Goal: Task Accomplishment & Management: Use online tool/utility

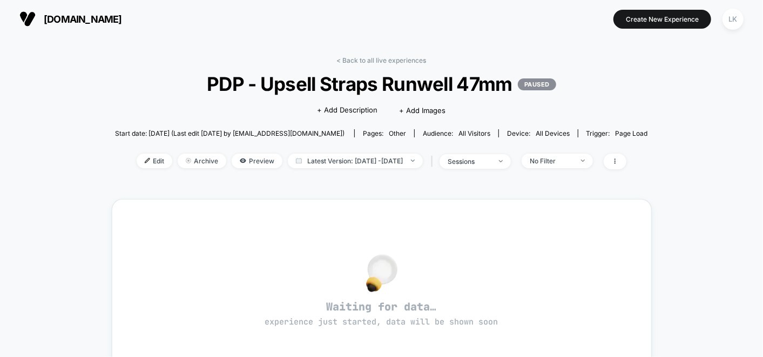
click at [57, 20] on span "[DOMAIN_NAME]" at bounding box center [83, 19] width 78 height 11
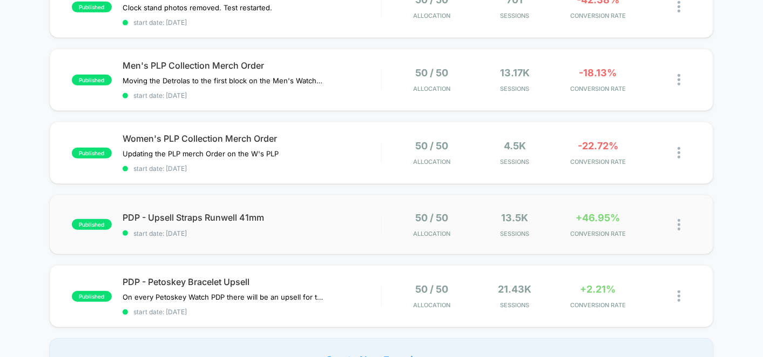
scroll to position [300, 0]
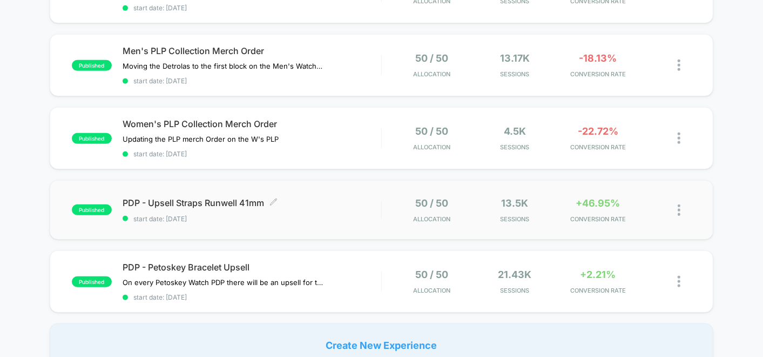
click at [210, 199] on span "PDP - Upsell Straps Runwell 41mm Click to edit experience details" at bounding box center [252, 202] width 259 height 11
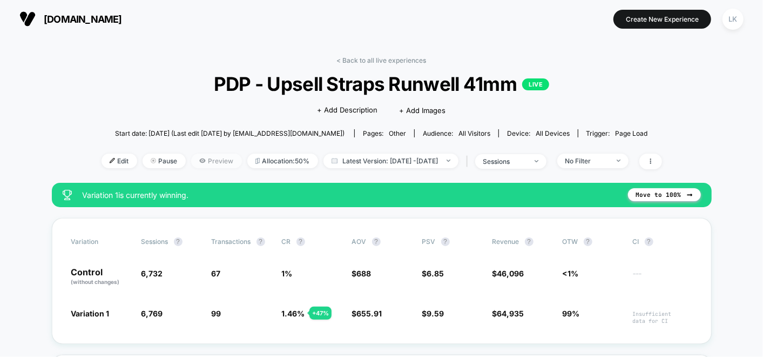
click at [193, 159] on span "Preview" at bounding box center [216, 160] width 51 height 15
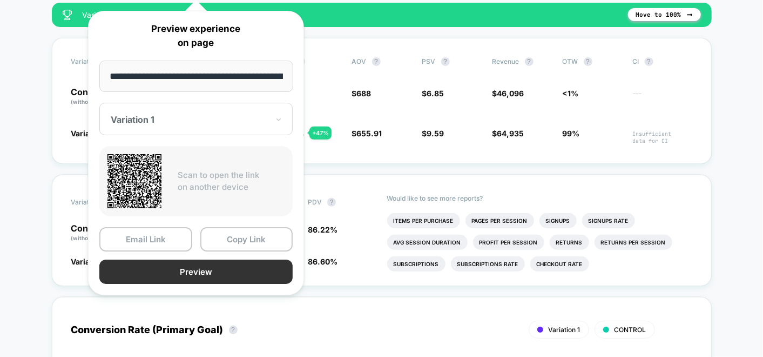
click at [240, 267] on button "Preview" at bounding box center [195, 271] width 193 height 24
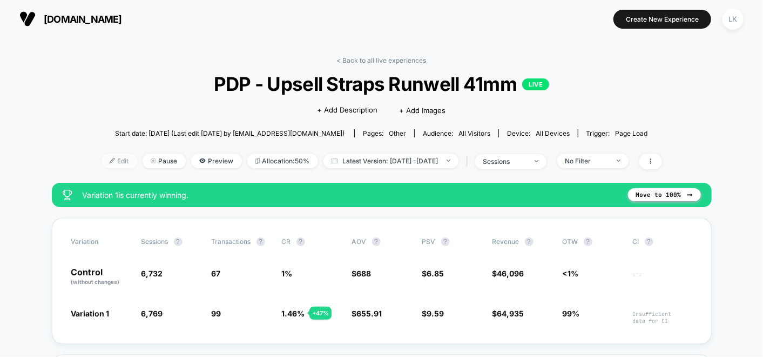
click at [106, 162] on span "Edit" at bounding box center [120, 160] width 36 height 15
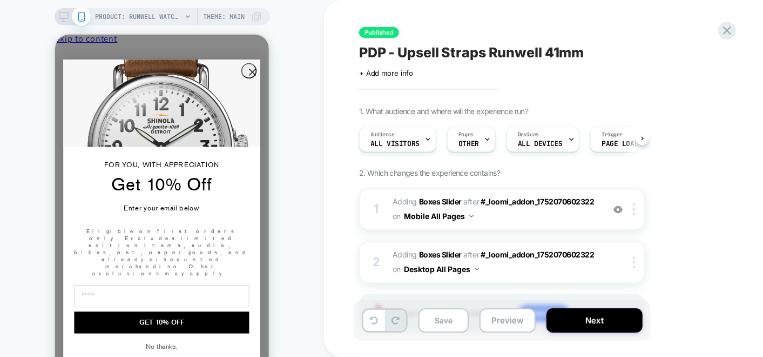
scroll to position [0, 1]
click at [102, 53] on span "Close drawer" at bounding box center [80, 57] width 43 height 8
click at [728, 27] on icon at bounding box center [727, 30] width 15 height 15
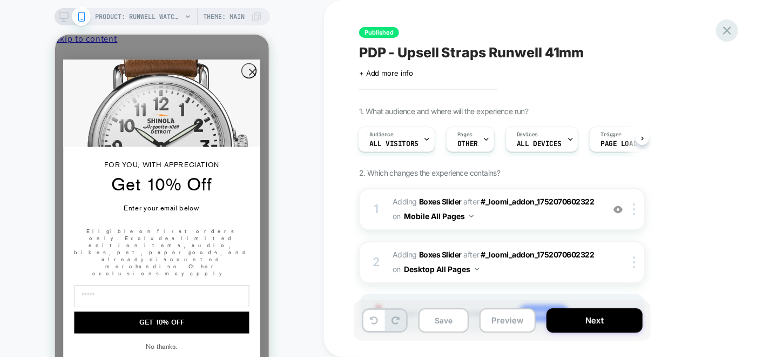
click at [729, 28] on icon at bounding box center [727, 30] width 8 height 8
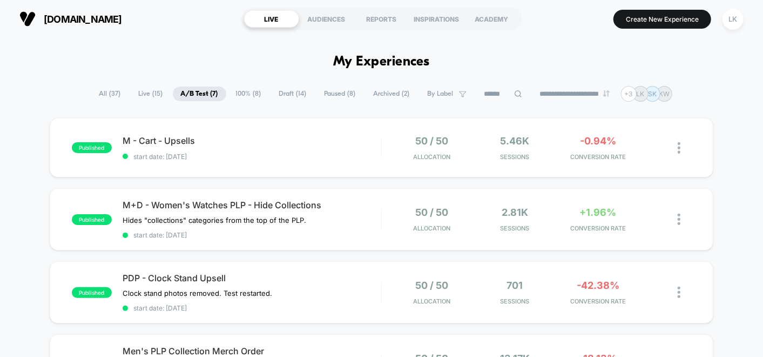
click at [292, 87] on span "Draft ( 14 )" at bounding box center [293, 93] width 44 height 15
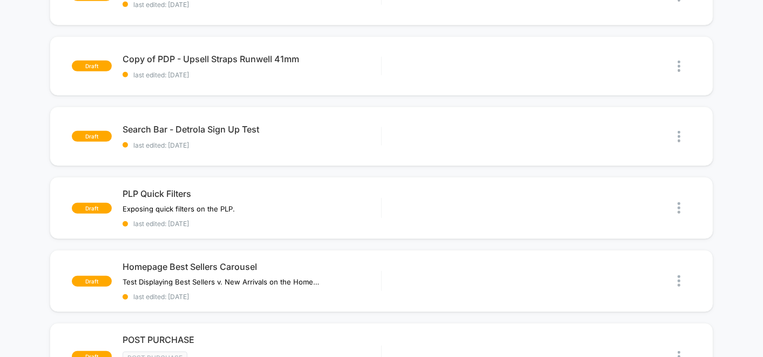
scroll to position [60, 0]
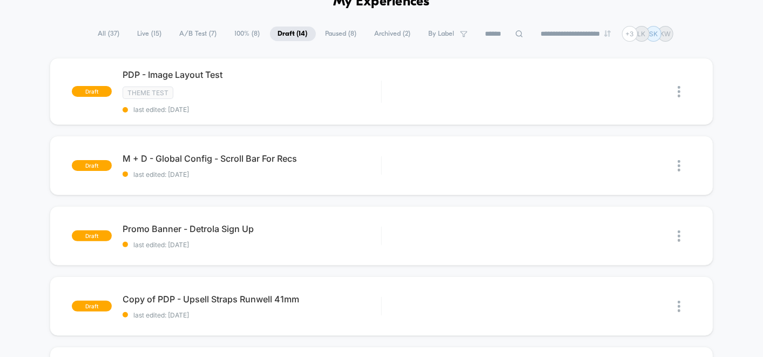
click at [324, 32] on span "Paused ( 8 )" at bounding box center [342, 33] width 48 height 15
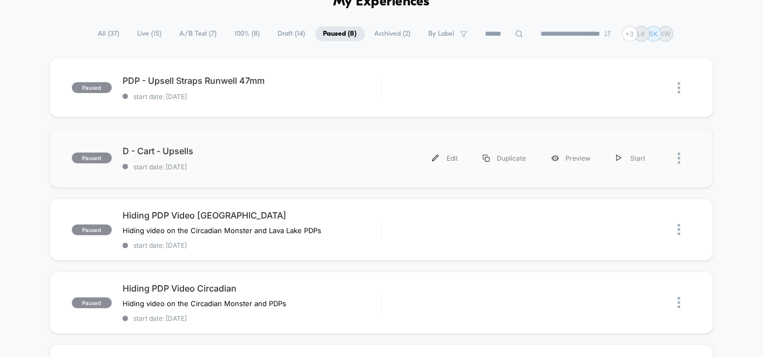
drag, startPoint x: 576, startPoint y: 160, endPoint x: 598, endPoint y: 178, distance: 27.6
click at [618, 183] on div "paused D - Cart - Upsells start date: [DATE] Edit Duplicate Preview Start" at bounding box center [382, 157] width 664 height 59
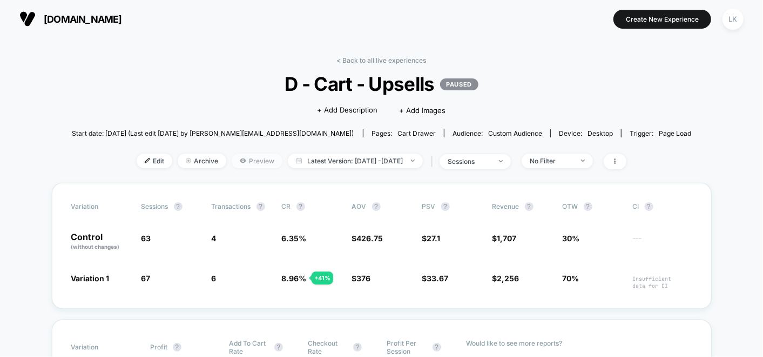
click at [237, 162] on span "Preview" at bounding box center [257, 160] width 51 height 15
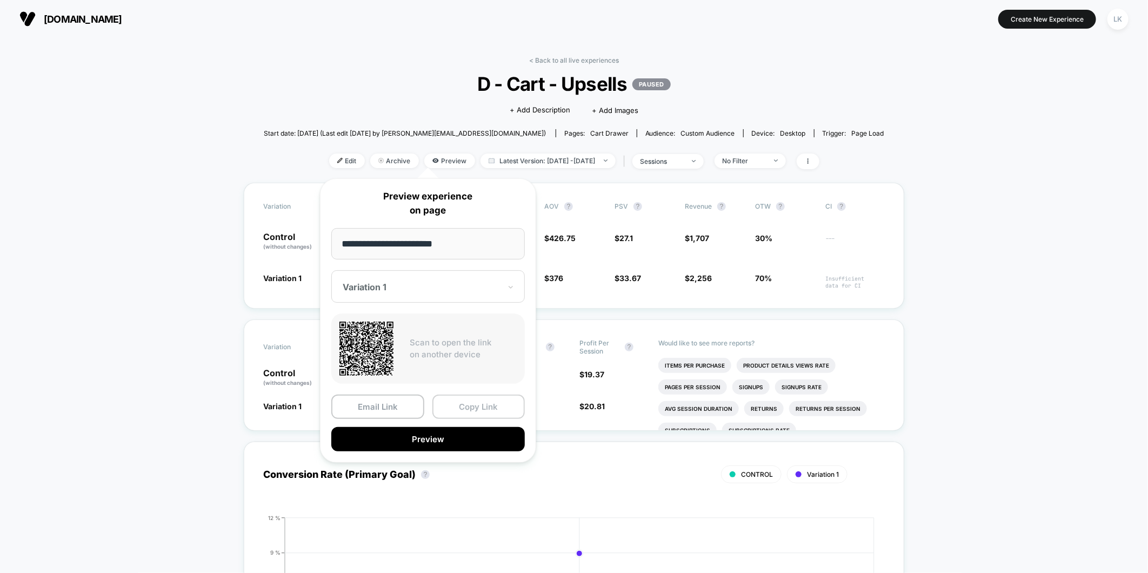
click at [458, 356] on button "Copy Link" at bounding box center [478, 406] width 93 height 24
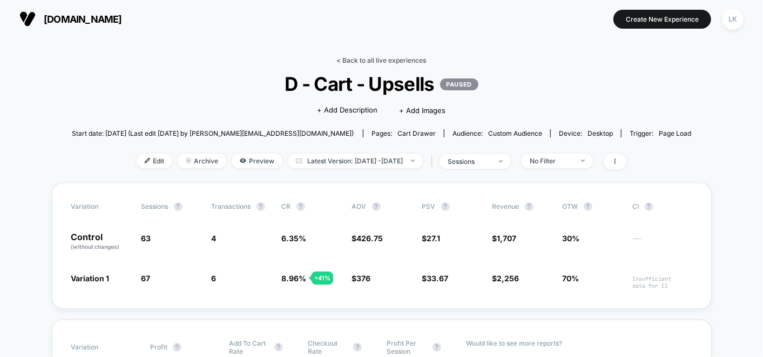
click at [406, 64] on link "< Back to all live experiences" at bounding box center [382, 60] width 90 height 8
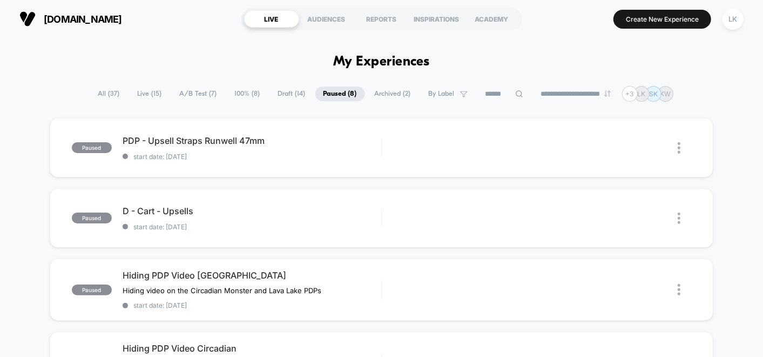
click at [203, 96] on span "A/B Test ( 7 )" at bounding box center [198, 93] width 53 height 15
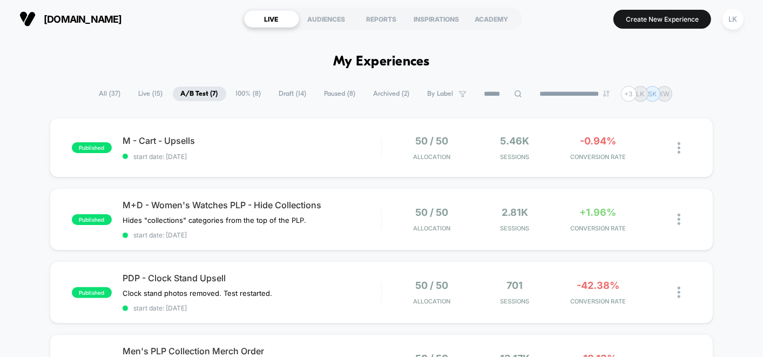
click at [333, 96] on span "Paused ( 8 )" at bounding box center [341, 93] width 48 height 15
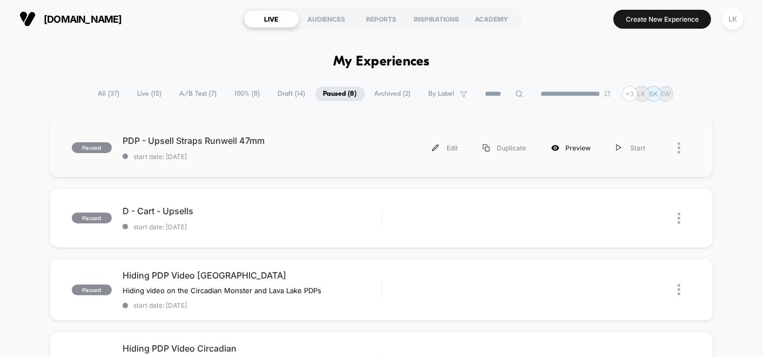
click at [576, 143] on div "Preview" at bounding box center [571, 148] width 65 height 24
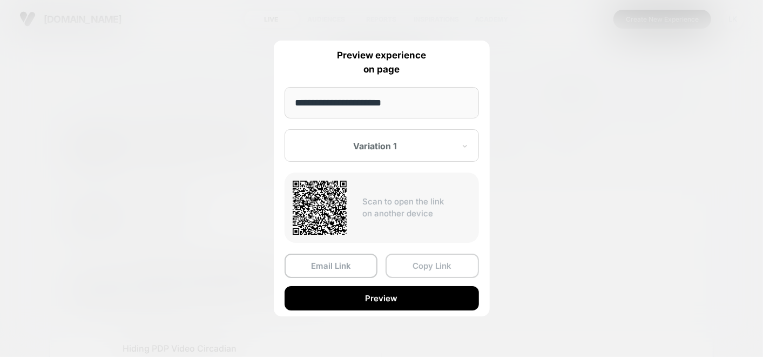
click at [443, 264] on button "Copy Link" at bounding box center [432, 265] width 93 height 24
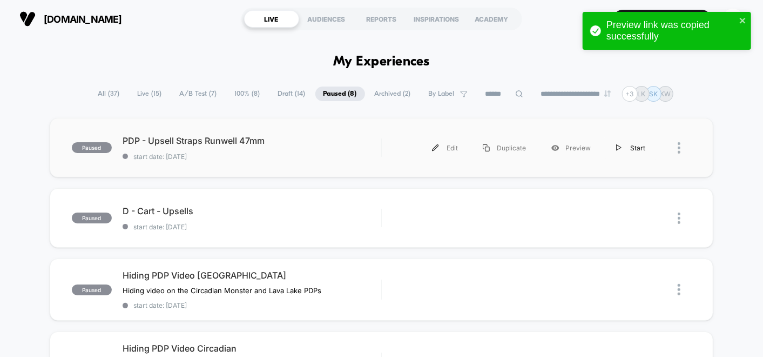
click at [642, 150] on div "Start" at bounding box center [631, 148] width 55 height 24
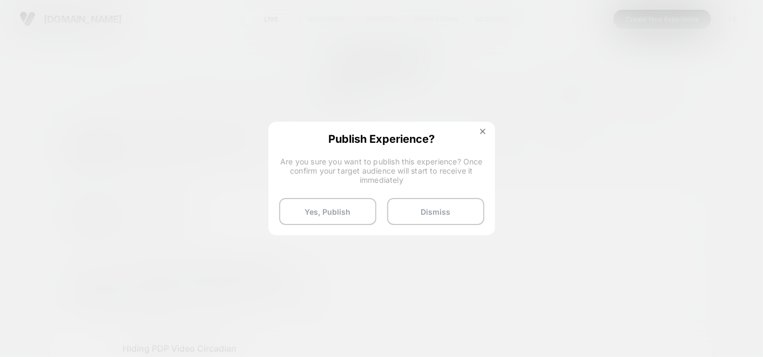
drag, startPoint x: 491, startPoint y: 127, endPoint x: 486, endPoint y: 131, distance: 6.2
click at [491, 127] on div "Publish Experience? Are you sure you want to publish this experience? Once conf…" at bounding box center [382, 179] width 227 height 114
click at [483, 132] on img at bounding box center [482, 131] width 5 height 5
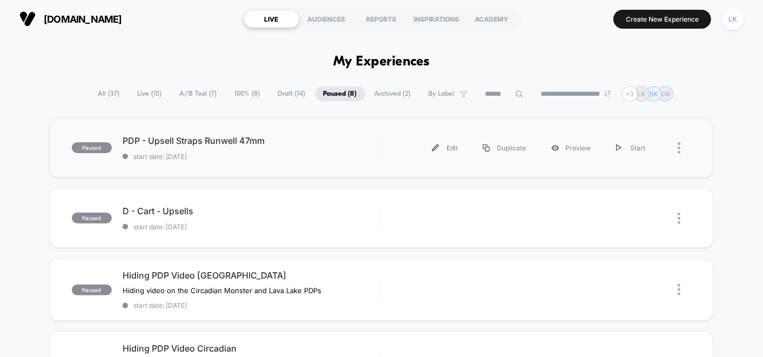
click at [352, 160] on div "paused PDP - Upsell Straps Runwell 47mm start date: [DATE] Edit Duplicate Previ…" at bounding box center [382, 147] width 664 height 59
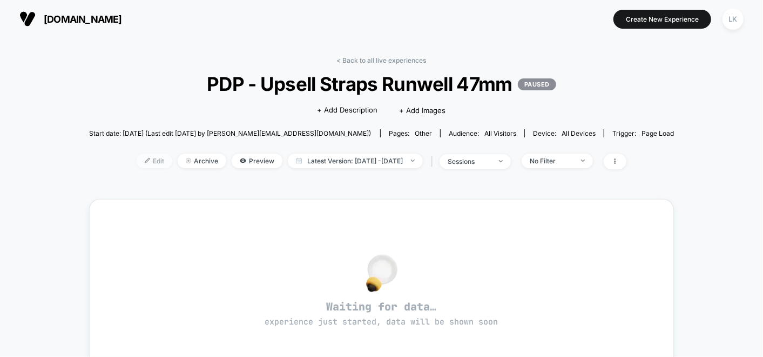
click at [137, 157] on span "Edit" at bounding box center [155, 160] width 36 height 15
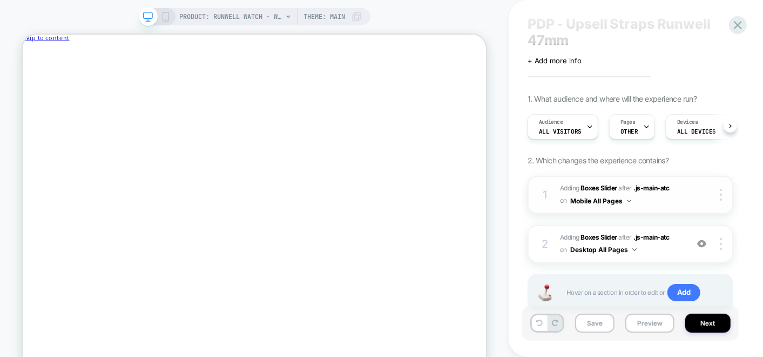
scroll to position [63, 0]
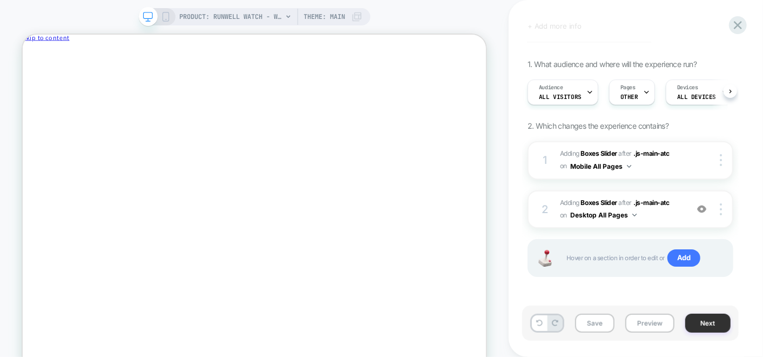
click at [718, 324] on button "Next" at bounding box center [708, 322] width 45 height 19
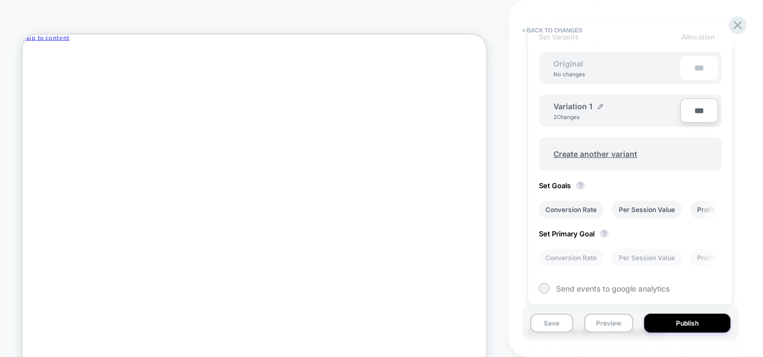
scroll to position [360, 0]
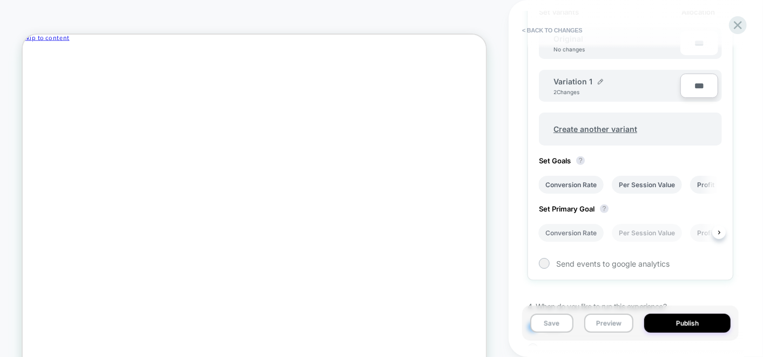
click at [582, 230] on li "Conversion Rate" at bounding box center [571, 233] width 65 height 18
click at [580, 176] on li "Conversion Rate" at bounding box center [571, 185] width 65 height 18
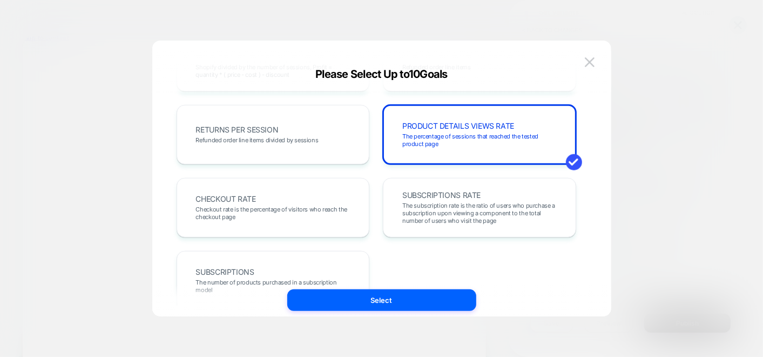
scroll to position [391, 0]
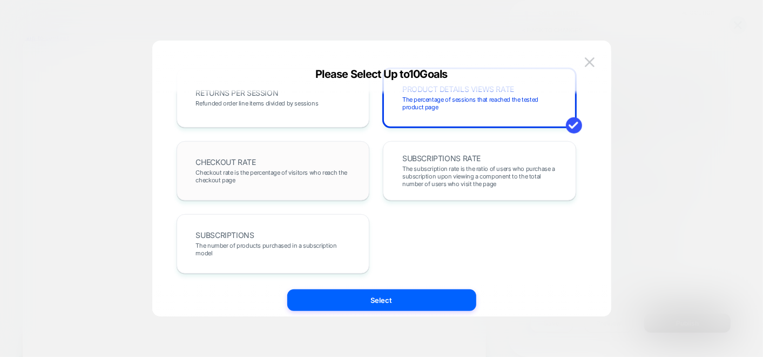
click at [297, 180] on span "Checkout rate is the percentage of visitors who reach the checkout page" at bounding box center [273, 176] width 155 height 15
click at [297, 174] on span "Checkout rate is the percentage of visitors who reach the checkout page" at bounding box center [273, 176] width 155 height 15
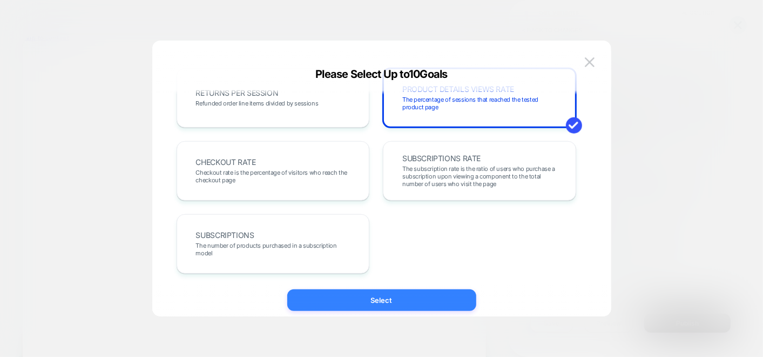
drag, startPoint x: 384, startPoint y: 299, endPoint x: 613, endPoint y: 254, distance: 232.9
click at [384, 299] on button "Select" at bounding box center [381, 300] width 189 height 22
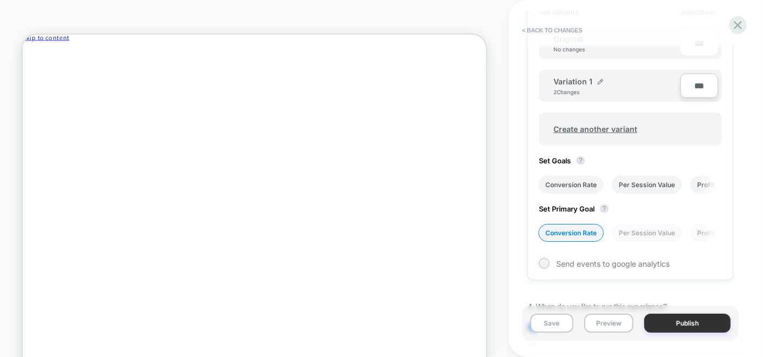
click at [704, 324] on button "Publish" at bounding box center [688, 322] width 86 height 19
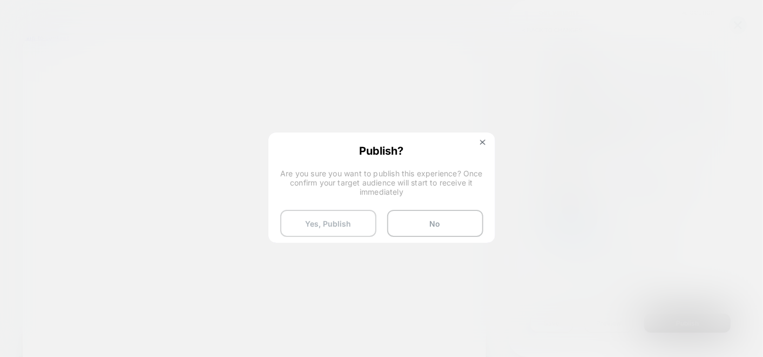
click at [345, 217] on button "Yes, Publish" at bounding box center [328, 223] width 96 height 27
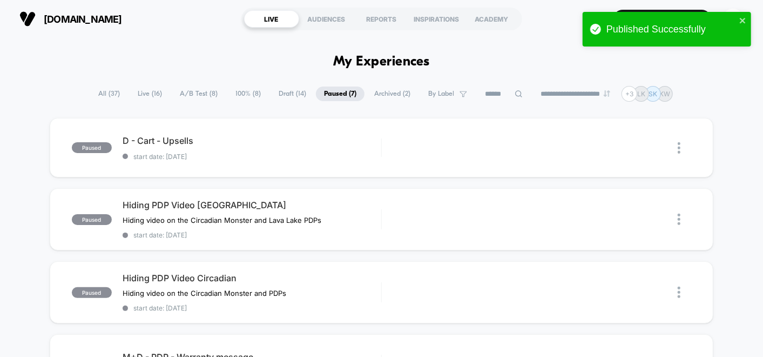
click at [205, 90] on span "A/B Test ( 8 )" at bounding box center [199, 93] width 54 height 15
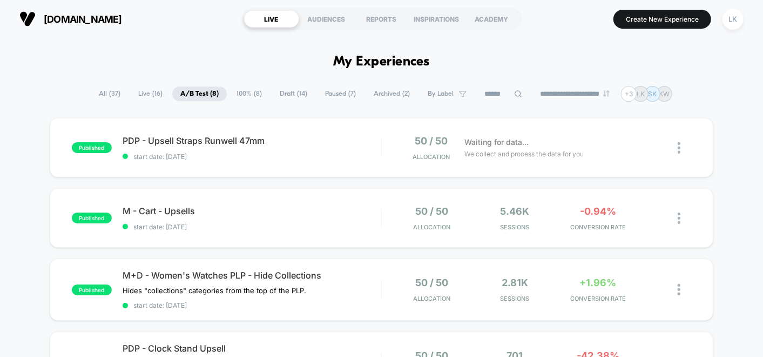
click at [347, 100] on span "Paused ( 7 )" at bounding box center [340, 93] width 47 height 15
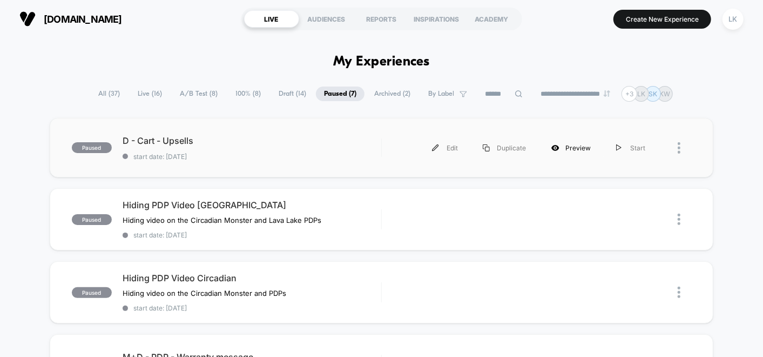
click at [574, 148] on div "Preview" at bounding box center [571, 148] width 65 height 24
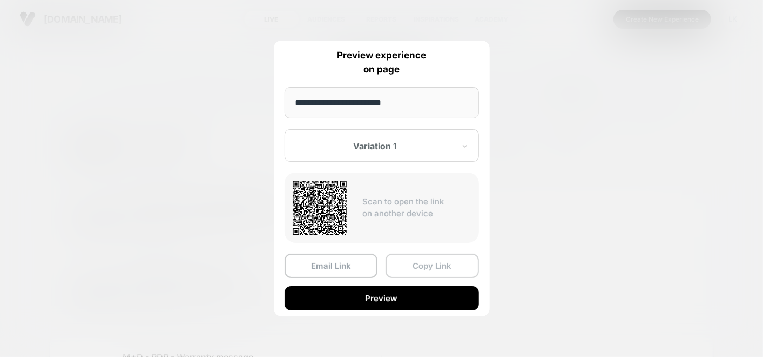
click at [435, 270] on button "Copy Link" at bounding box center [432, 265] width 93 height 24
